Goal: Task Accomplishment & Management: Manage account settings

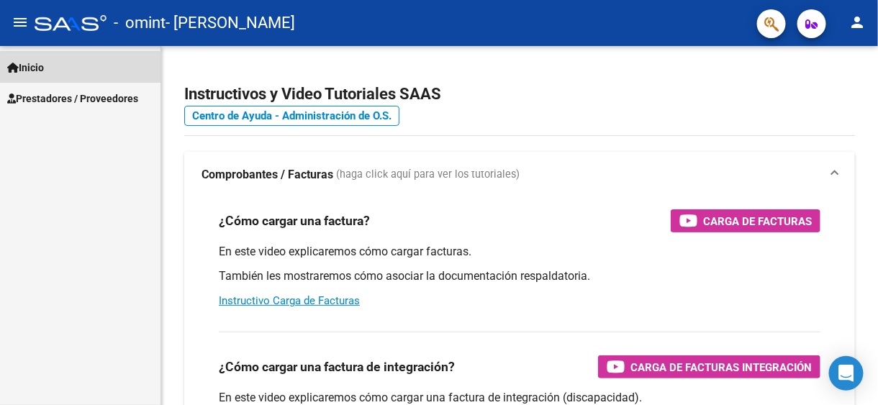
click at [57, 69] on link "Inicio" at bounding box center [80, 67] width 160 height 31
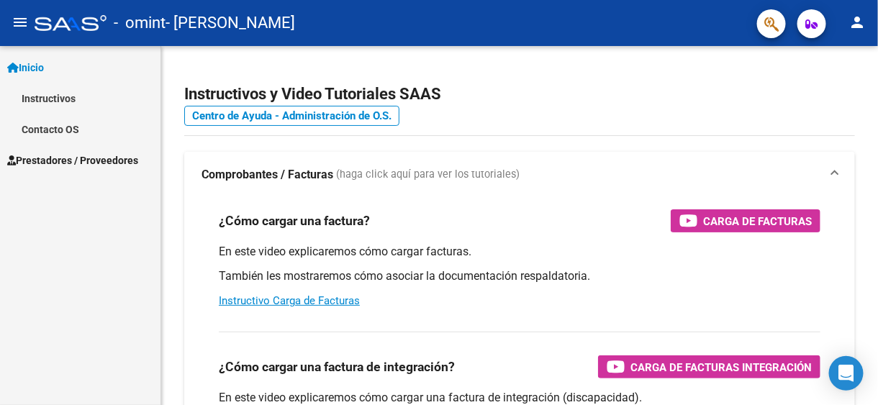
click at [63, 153] on span "Prestadores / Proveedores" at bounding box center [72, 161] width 131 height 16
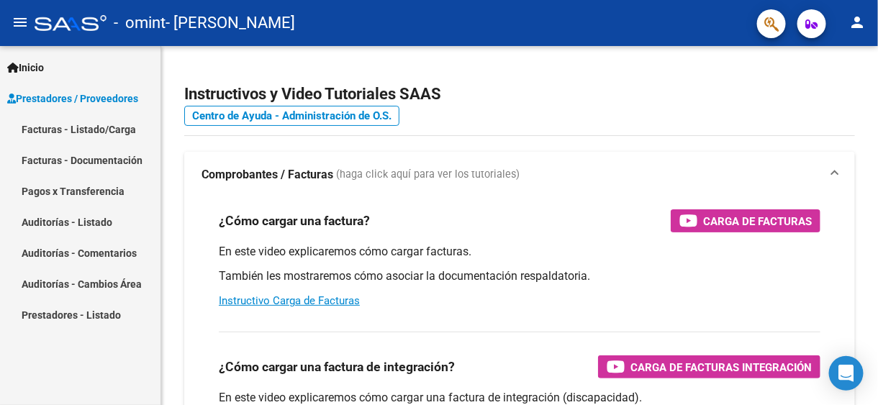
click at [98, 125] on link "Facturas - Listado/Carga" at bounding box center [80, 129] width 160 height 31
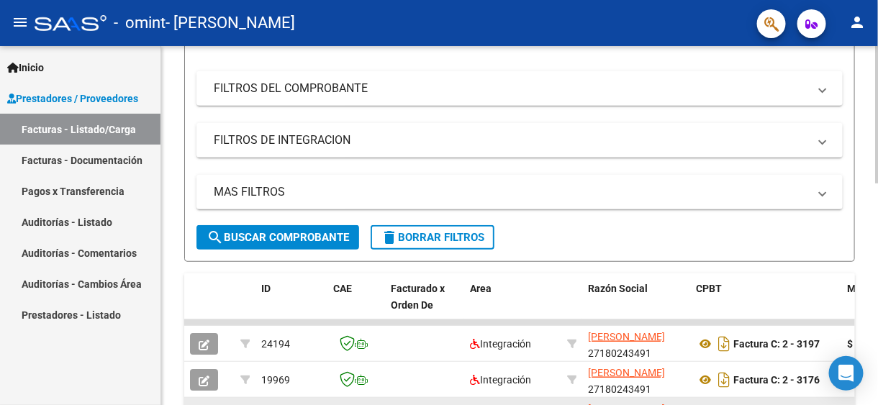
scroll to position [342, 0]
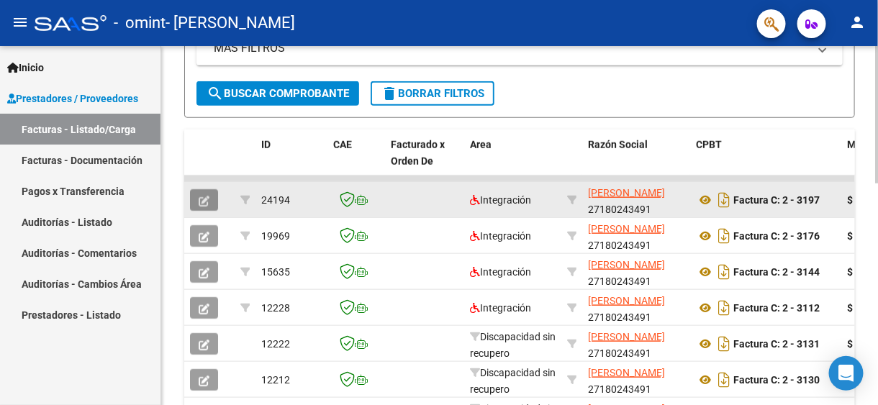
click at [204, 196] on icon "button" at bounding box center [204, 201] width 11 height 11
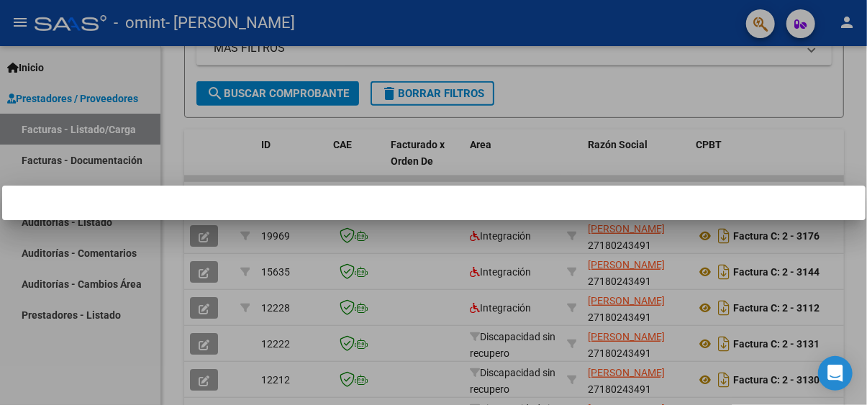
click at [436, 309] on div at bounding box center [433, 202] width 867 height 405
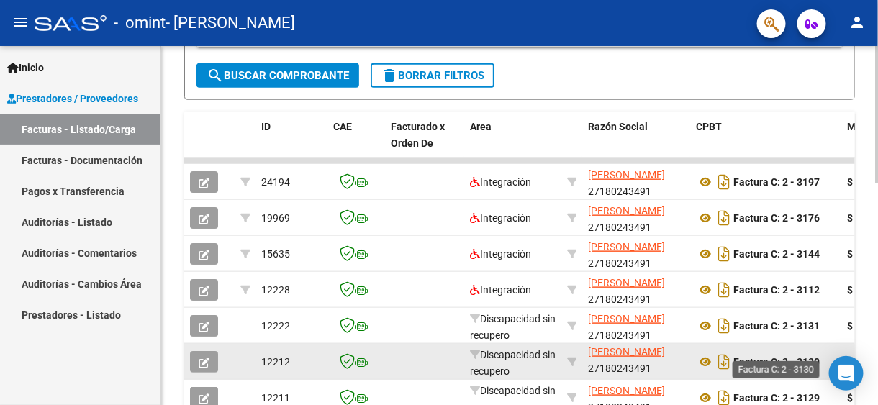
scroll to position [576, 0]
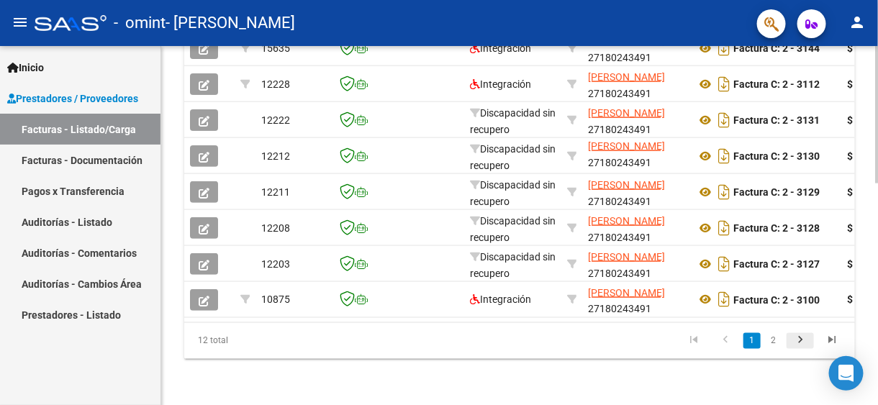
click at [806, 335] on icon "go to next page" at bounding box center [800, 342] width 19 height 17
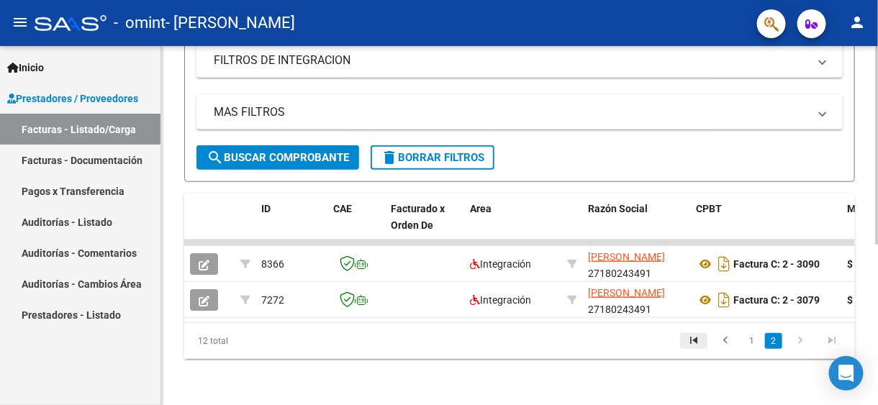
scroll to position [289, 0]
click at [745, 337] on link "1" at bounding box center [751, 341] width 17 height 16
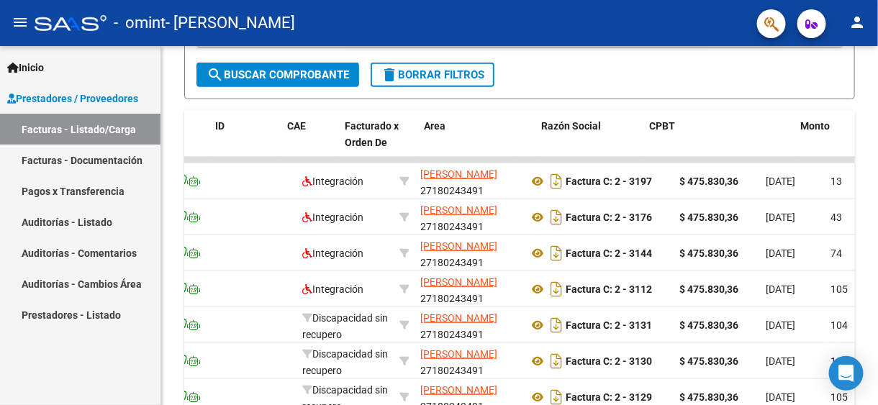
scroll to position [0, 0]
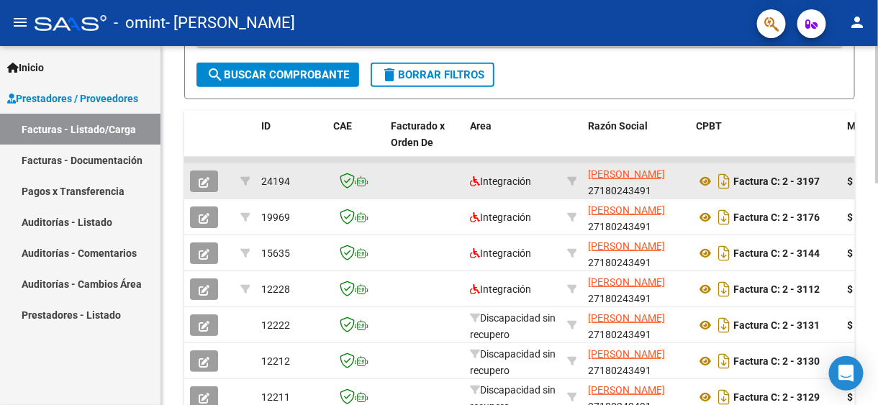
drag, startPoint x: 281, startPoint y: 181, endPoint x: 397, endPoint y: 178, distance: 116.6
click at [422, 178] on datatable-body-cell at bounding box center [424, 180] width 79 height 35
